Goal: Navigation & Orientation: Find specific page/section

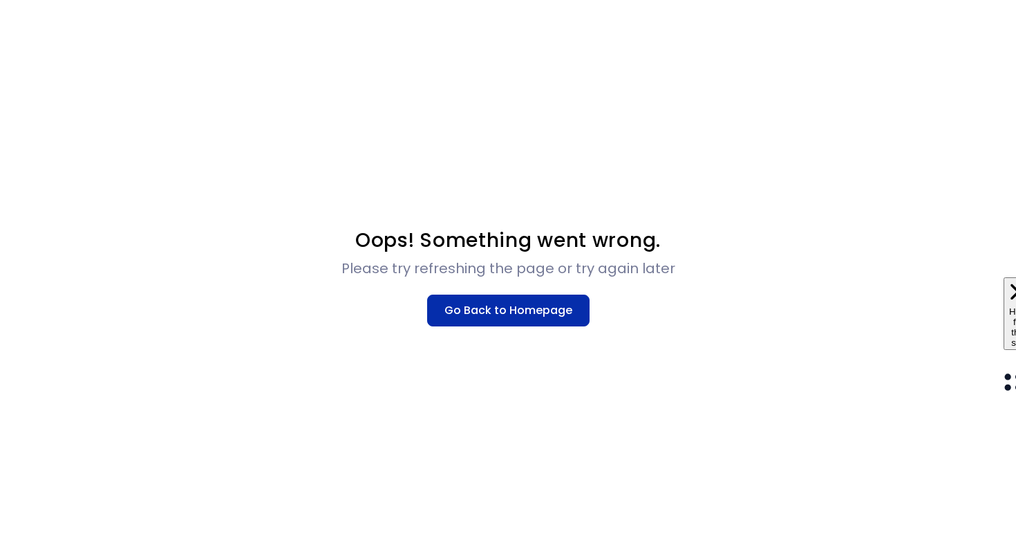
click at [510, 312] on button "Go Back to Homepage" at bounding box center [508, 311] width 162 height 32
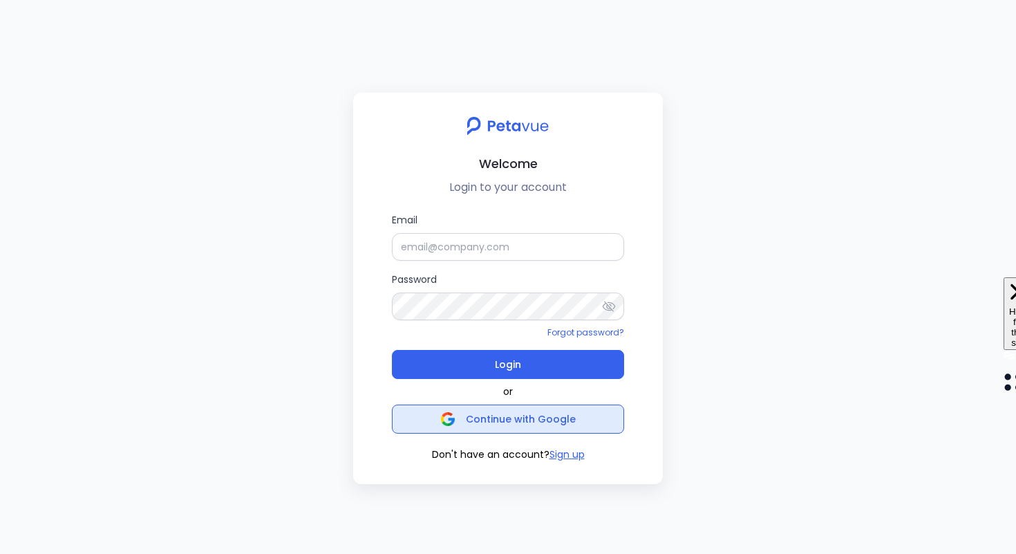
click at [514, 411] on span "Continue with Google" at bounding box center [508, 418] width 135 height 19
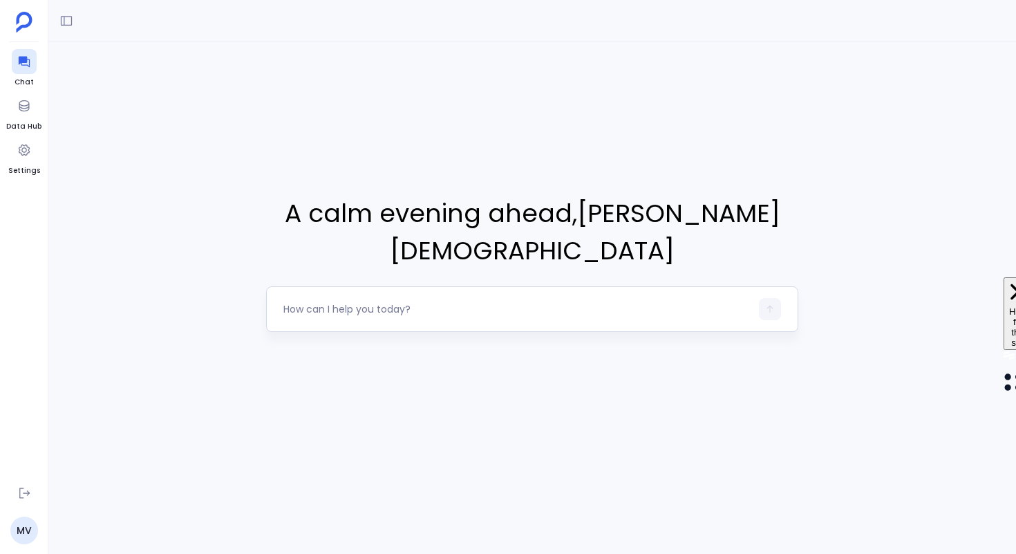
click at [376, 298] on div at bounding box center [516, 309] width 467 height 22
click at [28, 110] on icon at bounding box center [24, 106] width 14 height 14
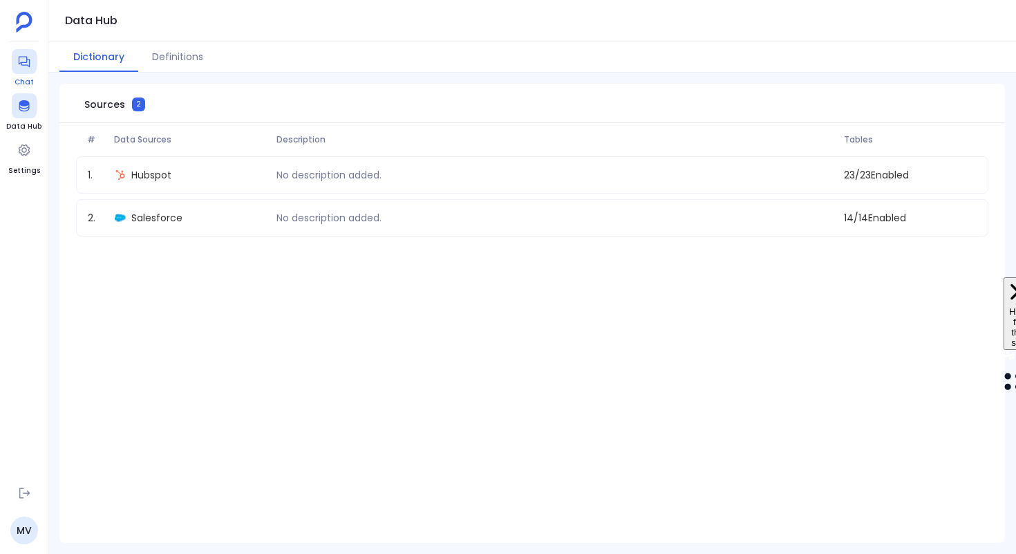
click at [22, 64] on icon at bounding box center [23, 62] width 11 height 11
